Goal: Task Accomplishment & Management: Use online tool/utility

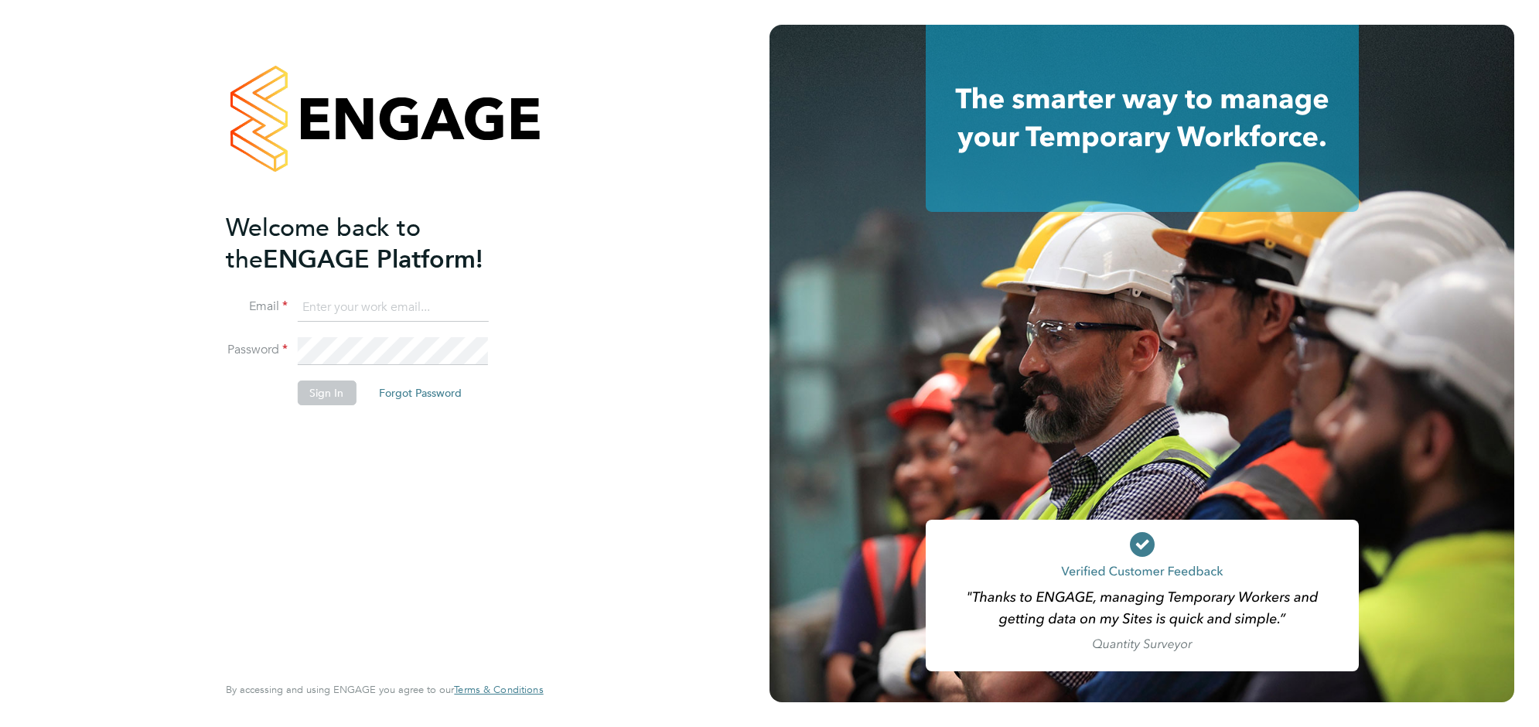
click at [389, 303] on input at bounding box center [392, 308] width 191 height 28
type input "[EMAIL_ADDRESS][DOMAIN_NAME]"
click at [335, 392] on button "Sign In" at bounding box center [326, 392] width 59 height 25
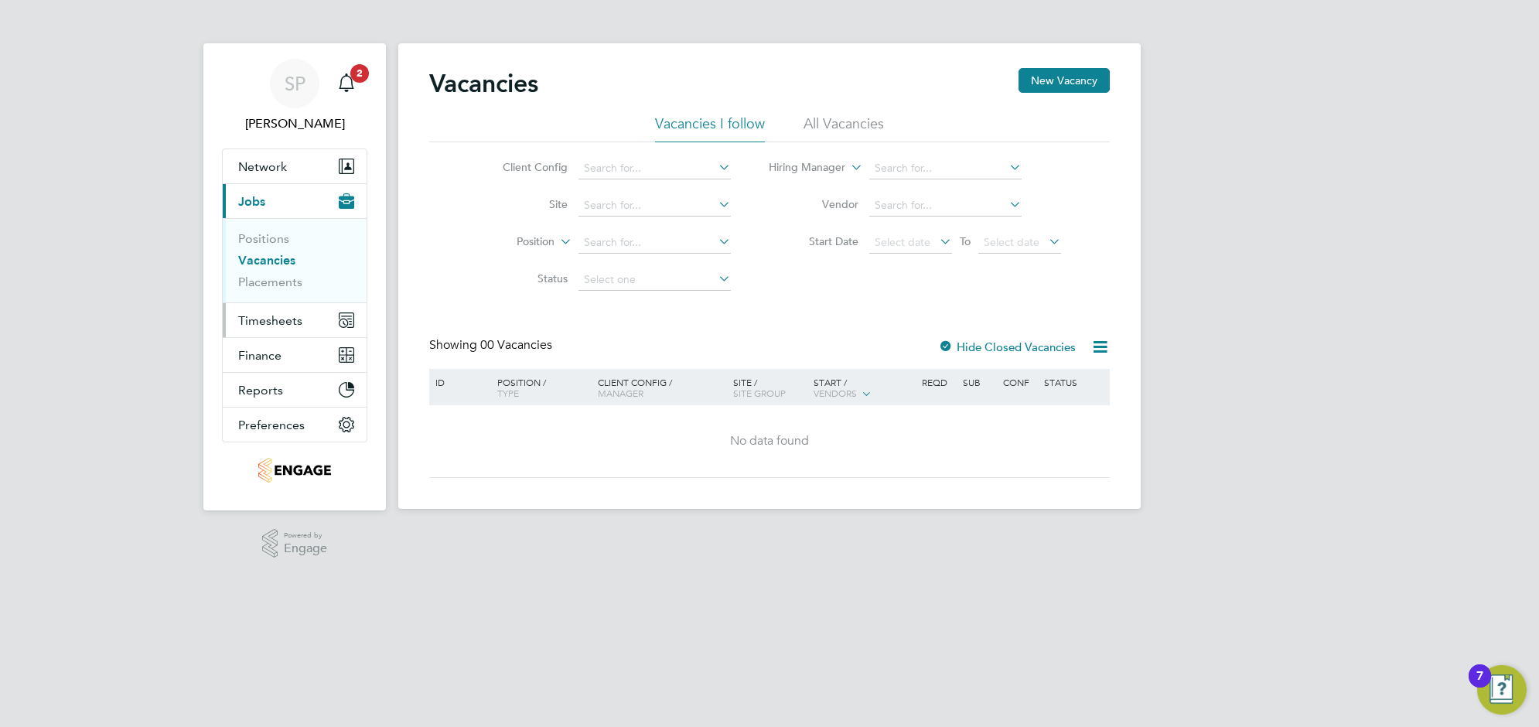
click at [253, 323] on span "Timesheets" at bounding box center [270, 320] width 64 height 15
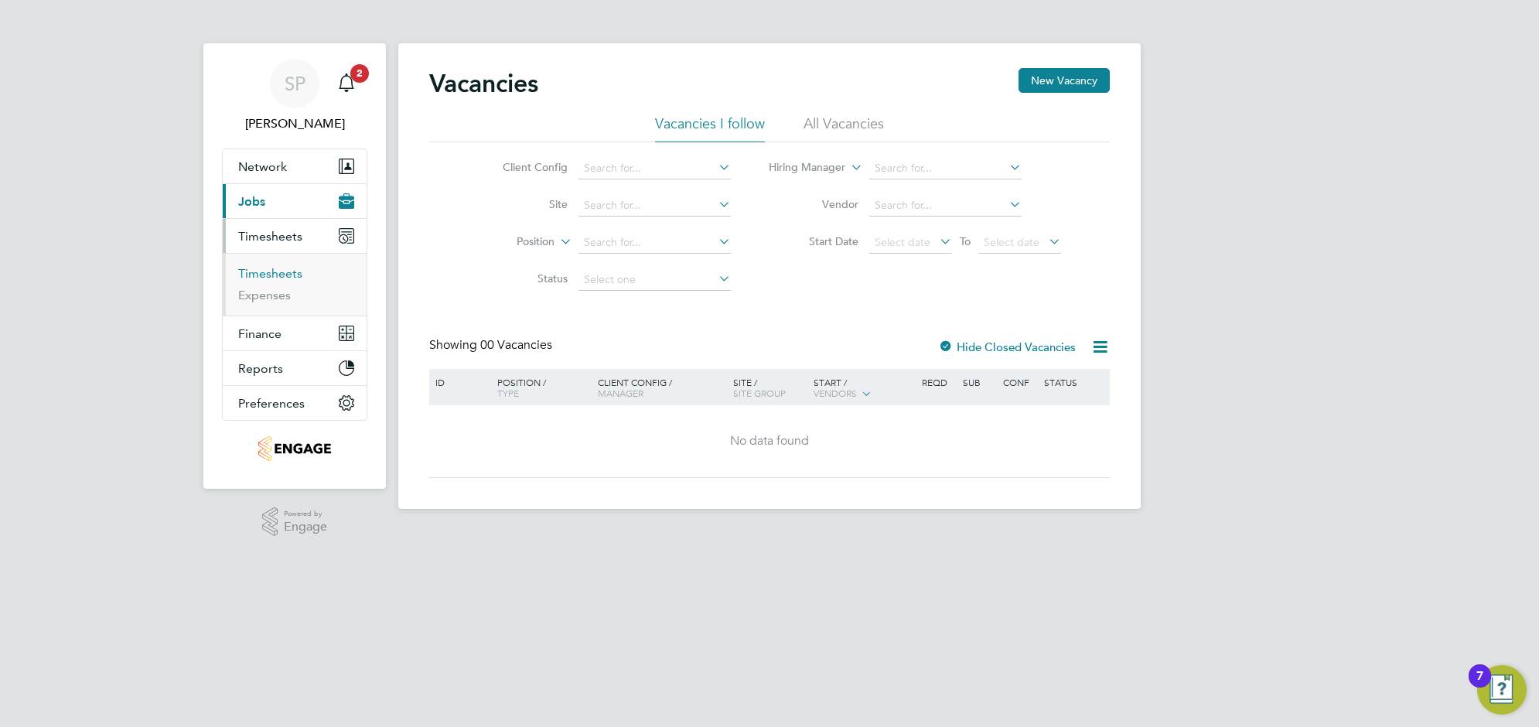
click at [268, 268] on link "Timesheets" at bounding box center [270, 273] width 64 height 15
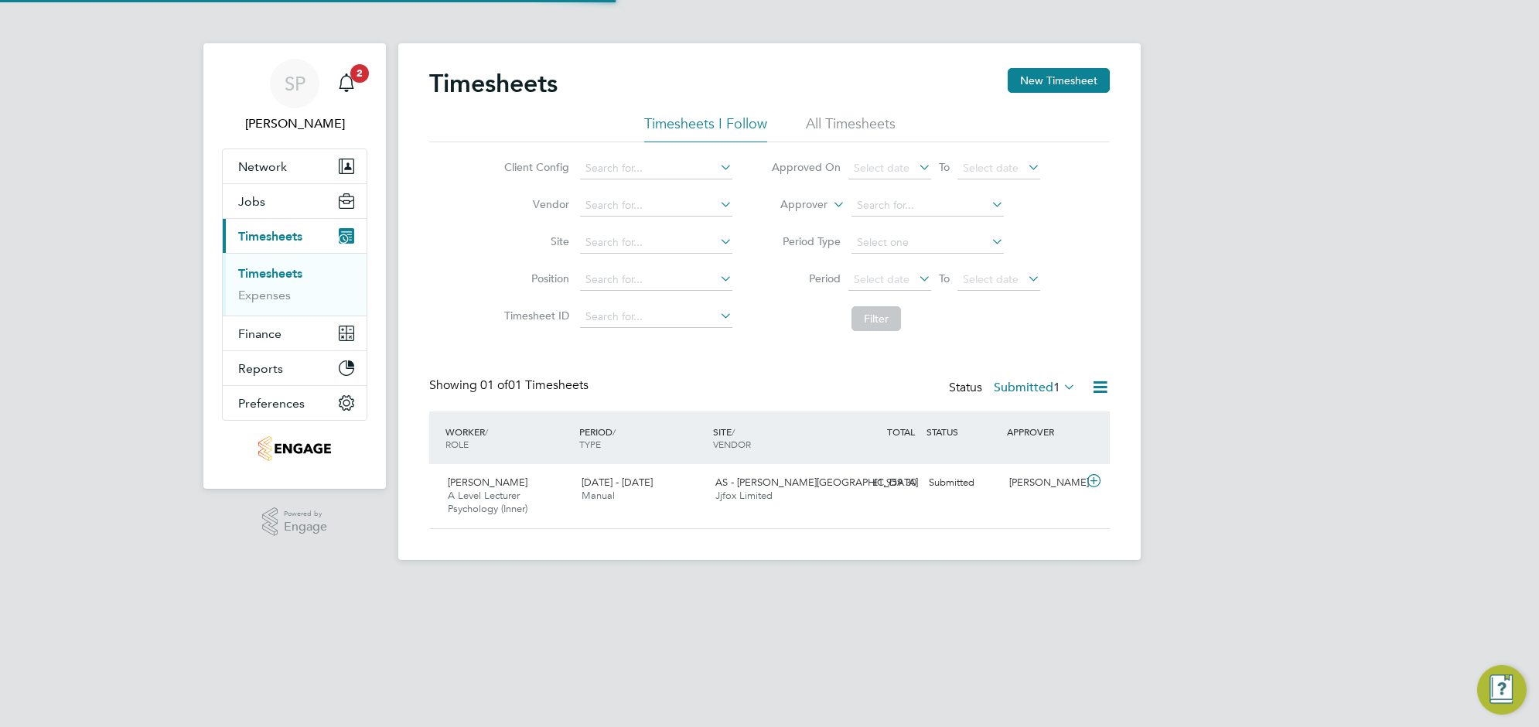
scroll to position [39, 134]
click at [844, 121] on li "All Timesheets" at bounding box center [851, 128] width 90 height 28
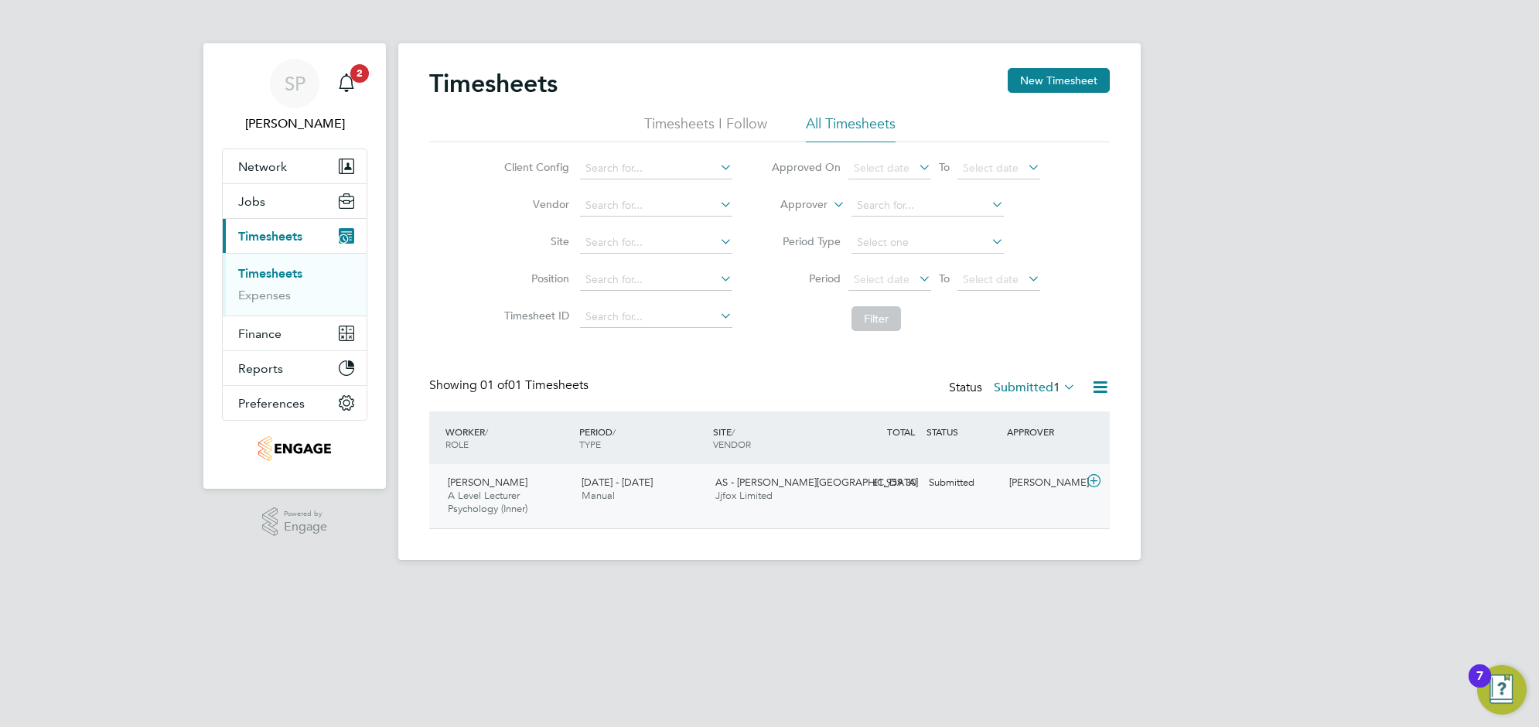
click at [690, 492] on div "22 - 28 Sep 2025 Manual" at bounding box center [642, 489] width 134 height 39
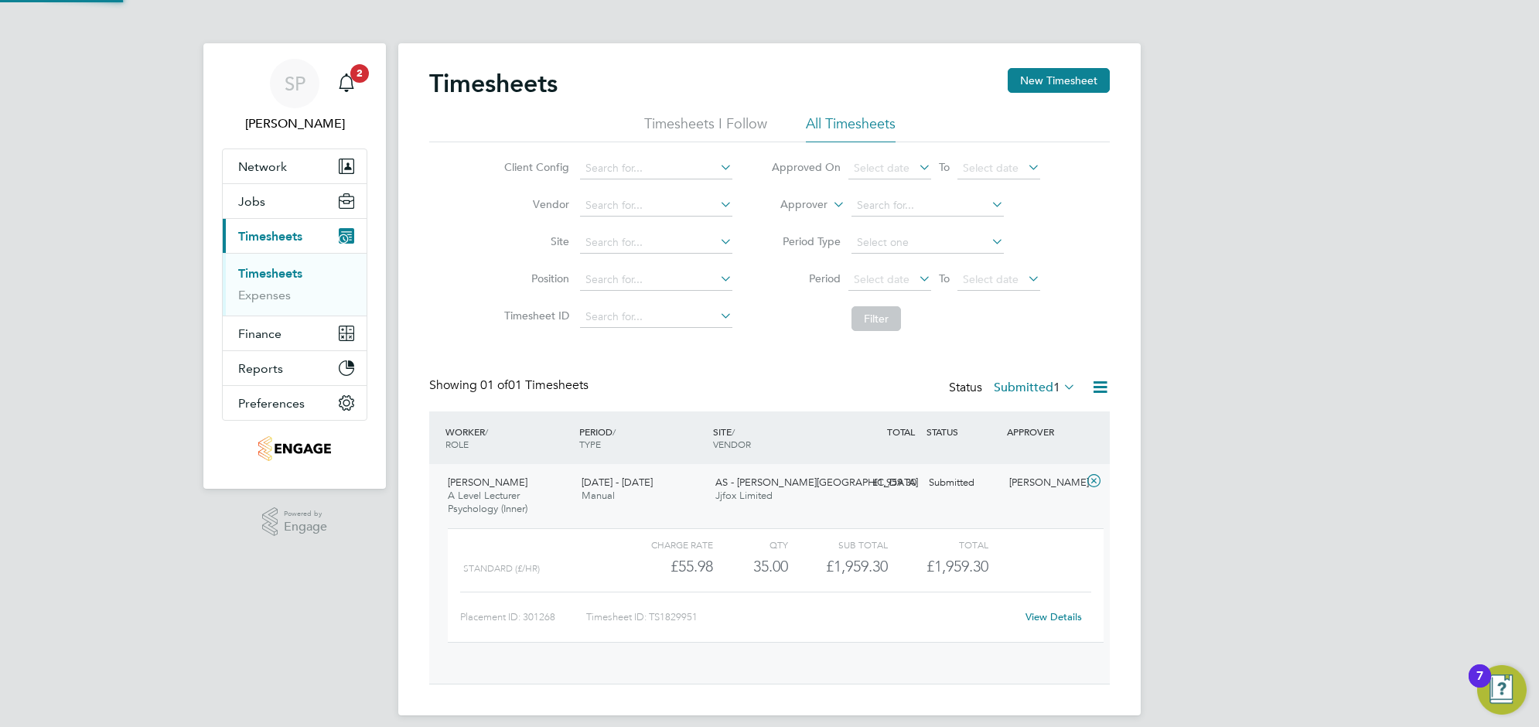
scroll to position [26, 151]
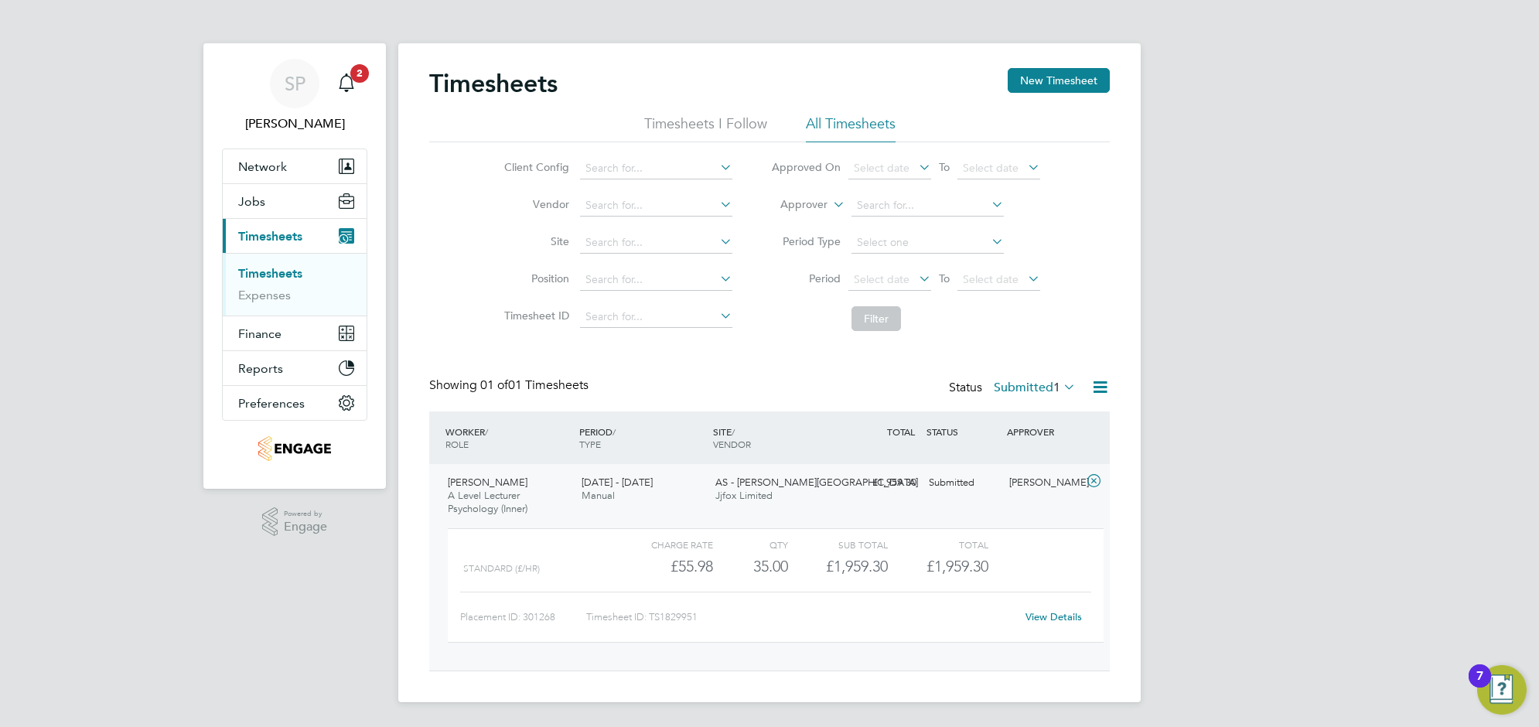
click at [1034, 611] on link "View Details" at bounding box center [1053, 616] width 56 height 13
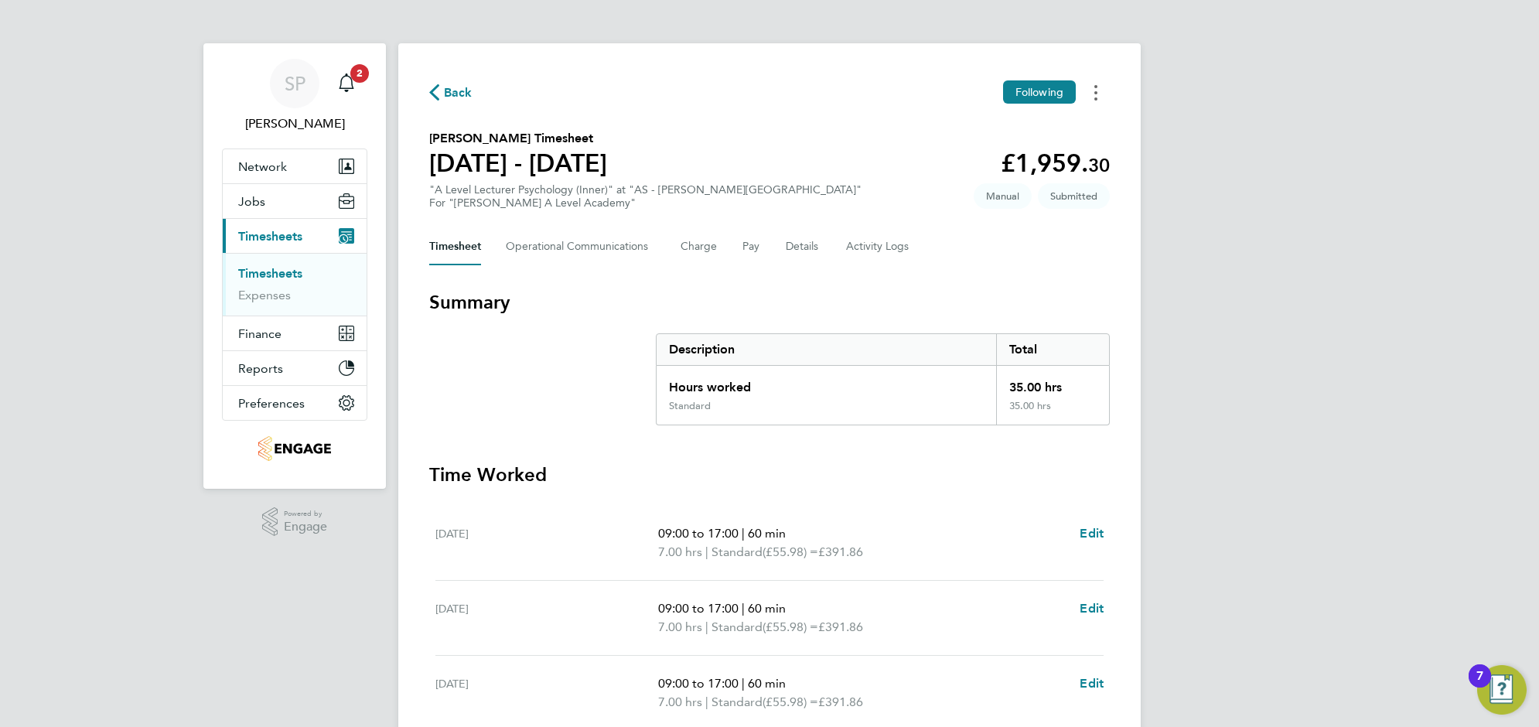
click at [1096, 87] on circle "Timesheets Menu" at bounding box center [1095, 86] width 3 height 3
click at [544, 356] on section "Summary Description Total Hours worked 35.00 hrs Standard 35.00 hrs" at bounding box center [769, 357] width 681 height 135
